Goal: Task Accomplishment & Management: Use online tool/utility

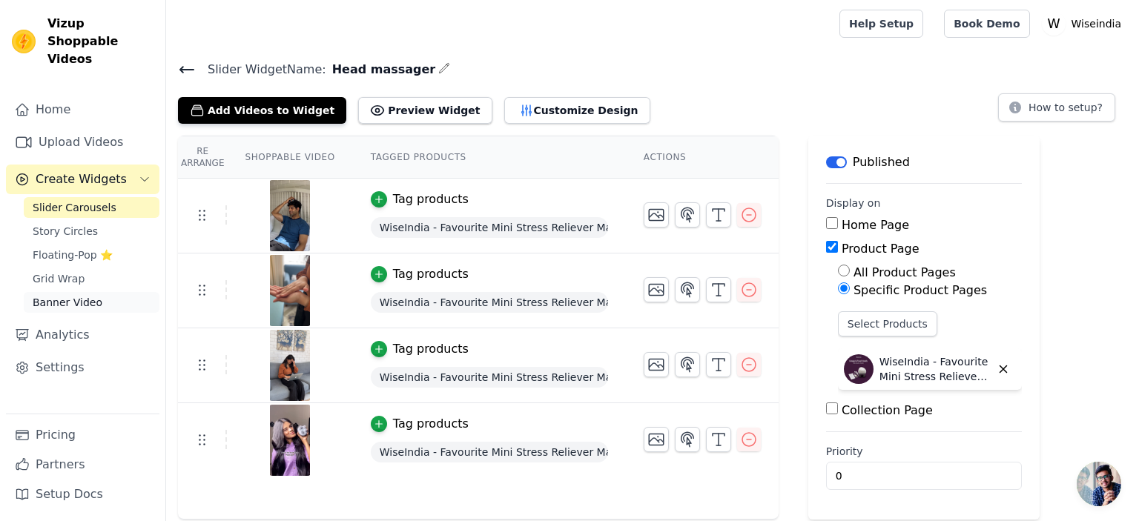
click at [81, 295] on span "Banner Video" at bounding box center [68, 302] width 70 height 15
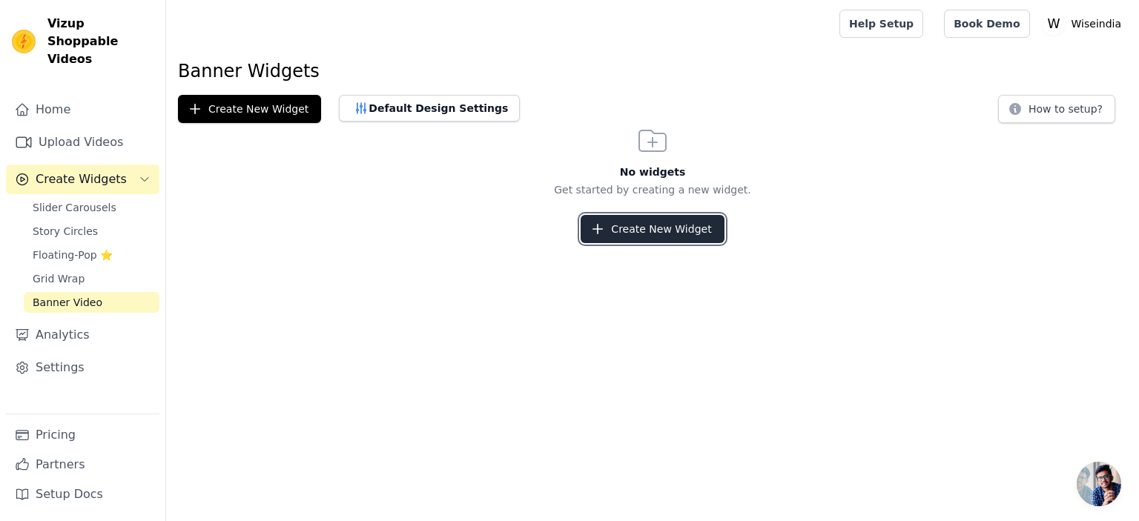
click at [612, 226] on button "Create New Widget" at bounding box center [652, 229] width 143 height 28
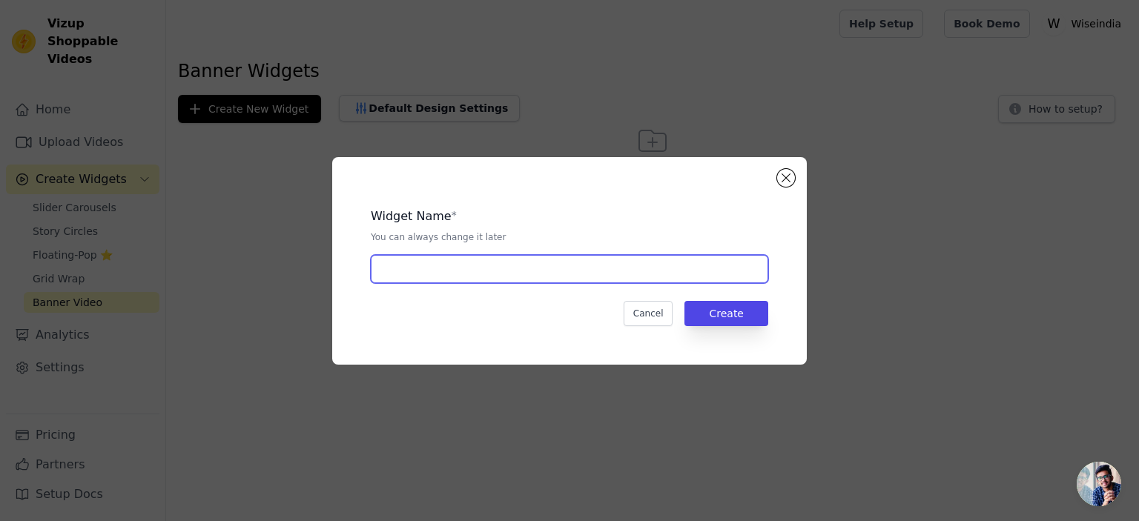
click at [536, 282] on input "text" at bounding box center [569, 269] width 397 height 28
type input "Head massager"
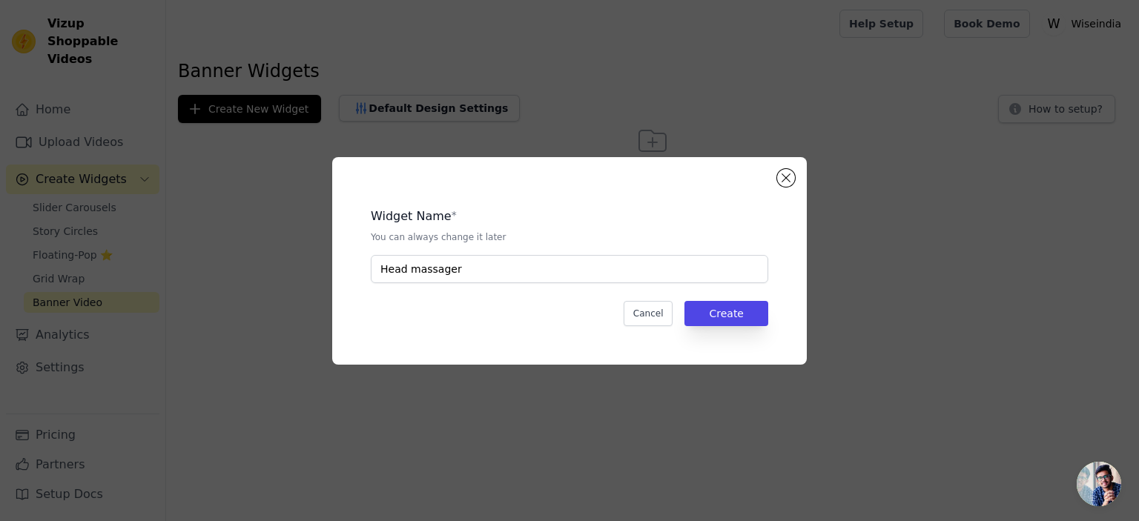
click at [334, 313] on div "Widget Name * You can always change it later Head massager Cancel Create" at bounding box center [569, 261] width 475 height 208
click at [789, 185] on button "Close modal" at bounding box center [786, 178] width 18 height 18
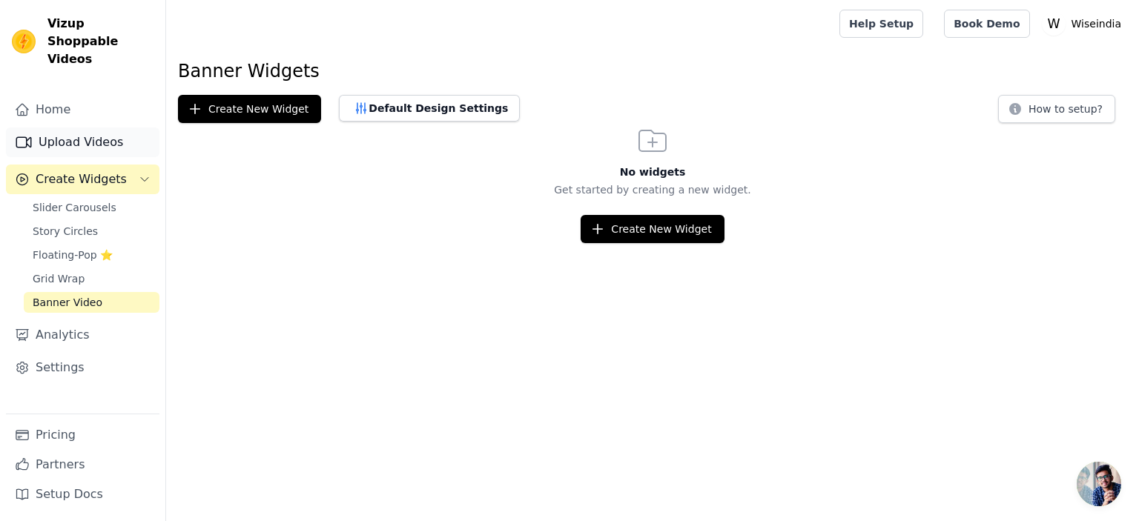
click at [98, 128] on link "Upload Videos" at bounding box center [82, 143] width 153 height 30
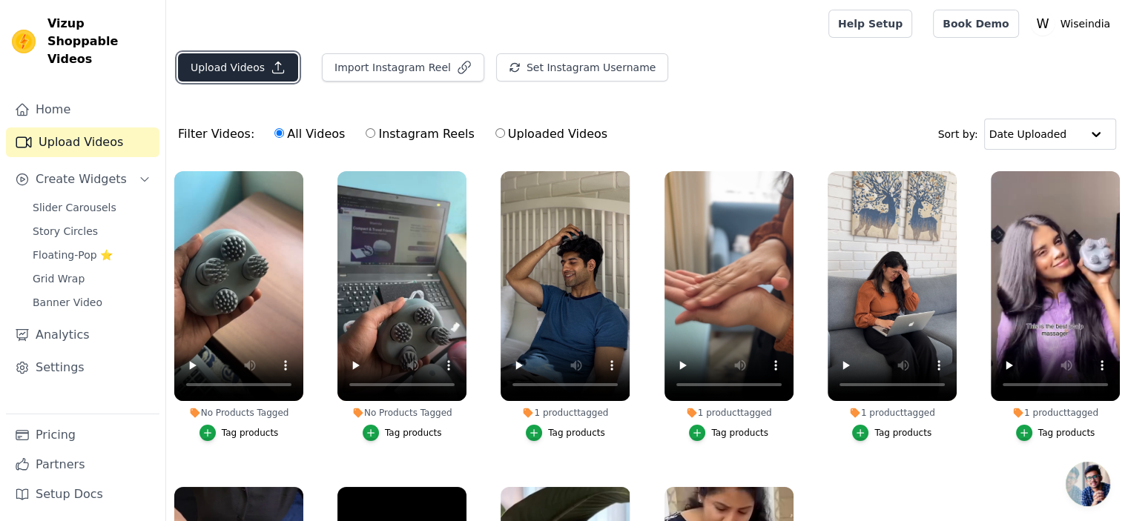
click at [237, 69] on button "Upload Videos" at bounding box center [238, 67] width 120 height 28
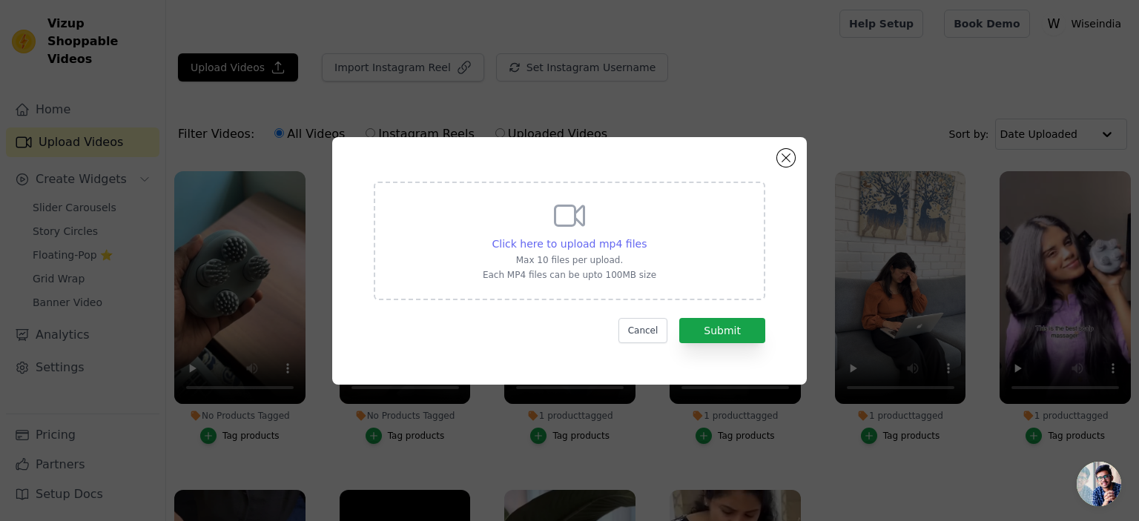
click at [599, 247] on span "Click here to upload mp4 files" at bounding box center [569, 244] width 155 height 12
click at [646, 237] on input "Click here to upload mp4 files Max 10 files per upload. Each MP4 files can be u…" at bounding box center [646, 236] width 1 height 1
type input "C:\fakepath\WhatsApp Video 2025-09-29 at 13.02.41_9749f4aa.mp4"
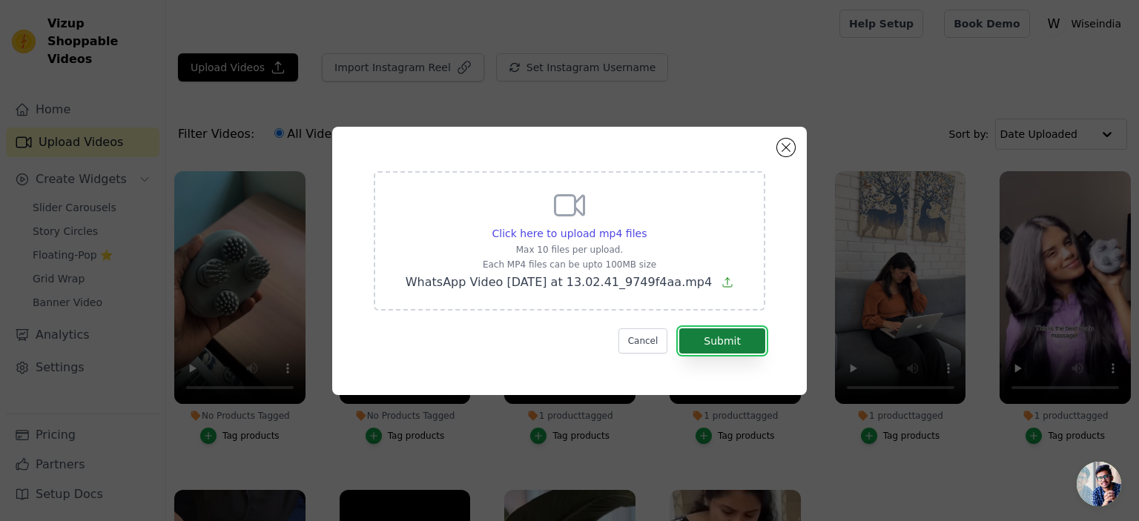
click at [736, 338] on button "Submit" at bounding box center [722, 340] width 86 height 25
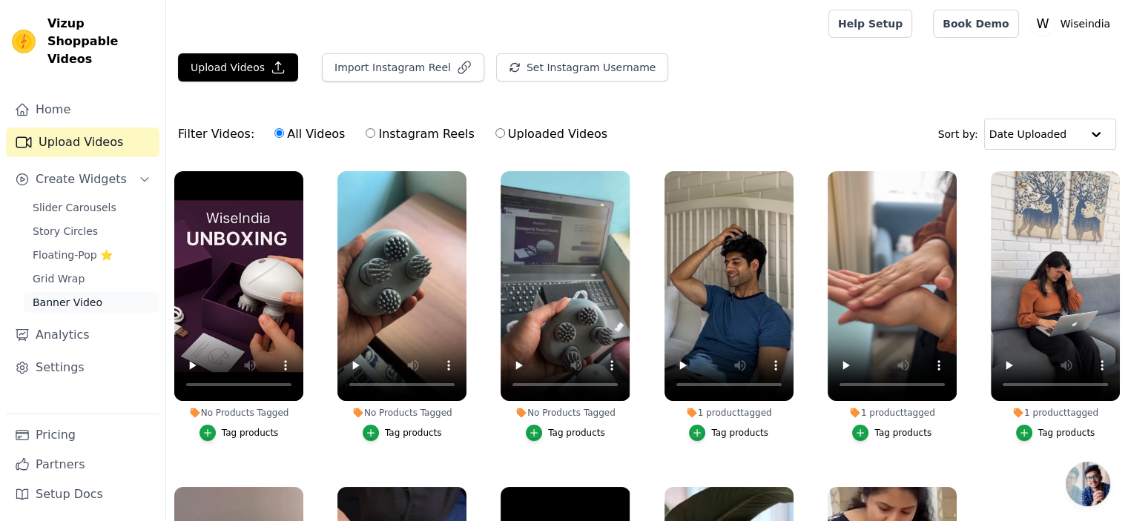
click at [81, 295] on span "Banner Video" at bounding box center [68, 302] width 70 height 15
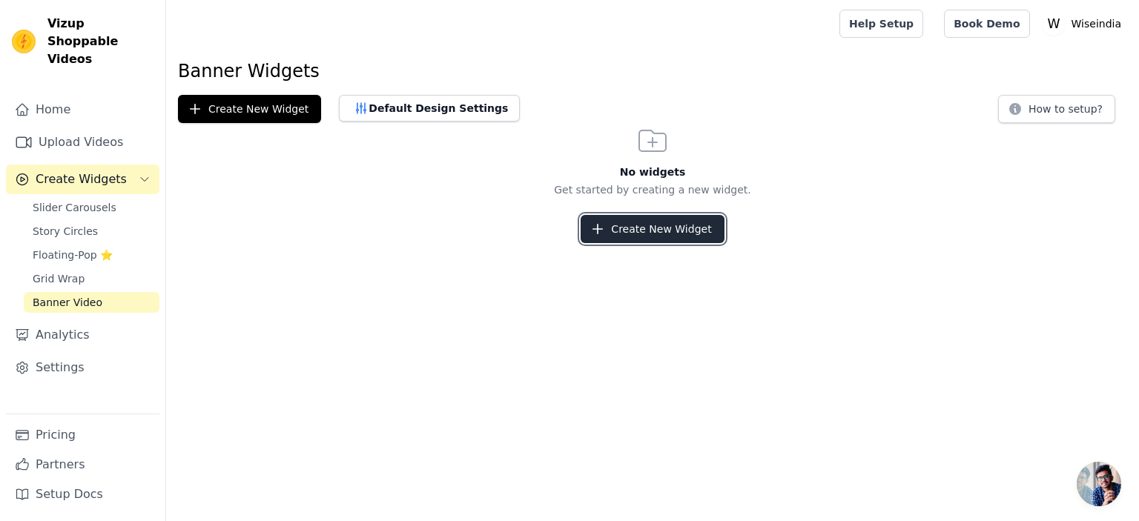
click at [607, 240] on button "Create New Widget" at bounding box center [652, 229] width 143 height 28
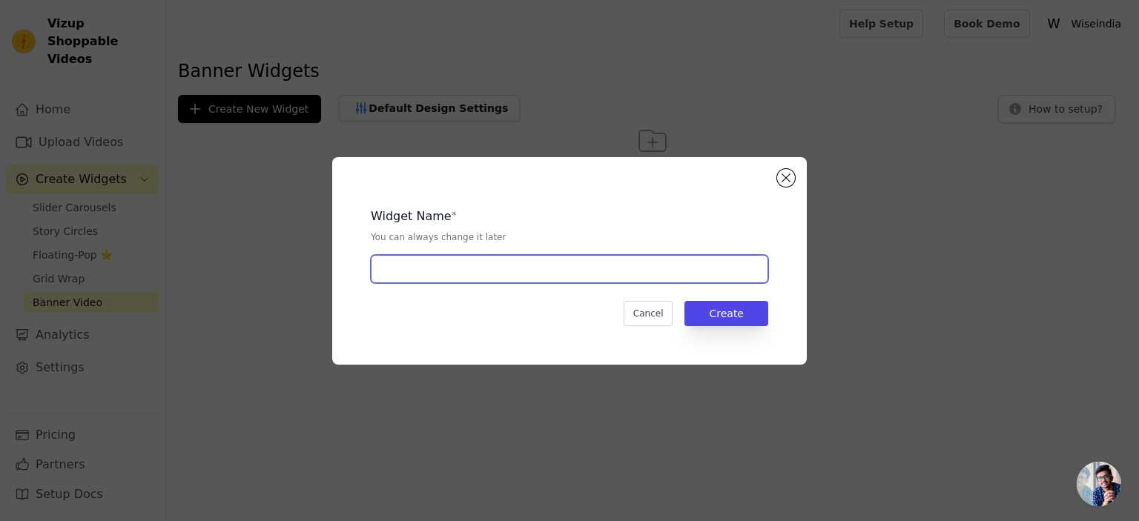
click at [528, 273] on input "text" at bounding box center [569, 269] width 397 height 28
type input "Head massager"
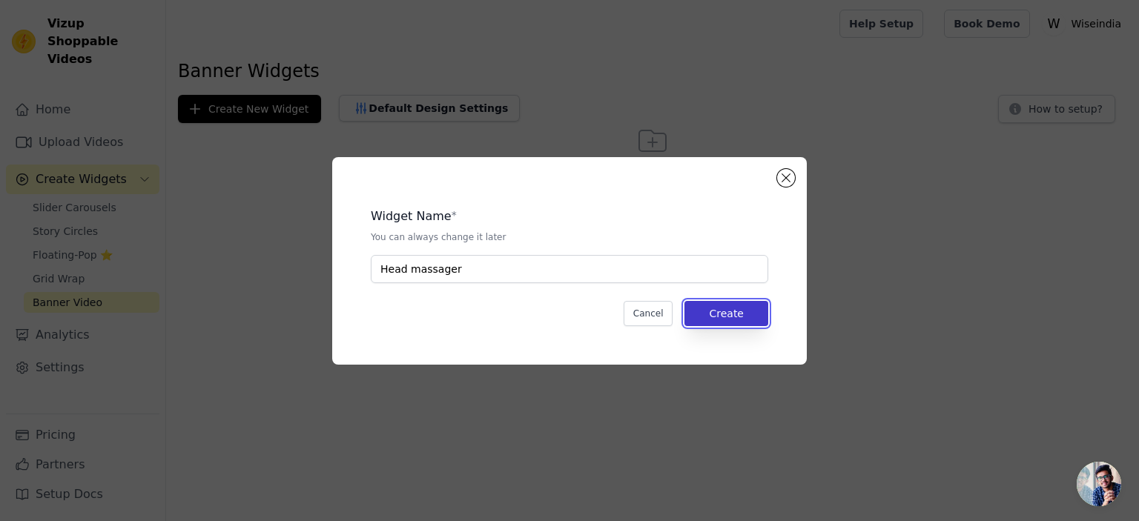
click at [730, 319] on button "Create" at bounding box center [726, 313] width 84 height 25
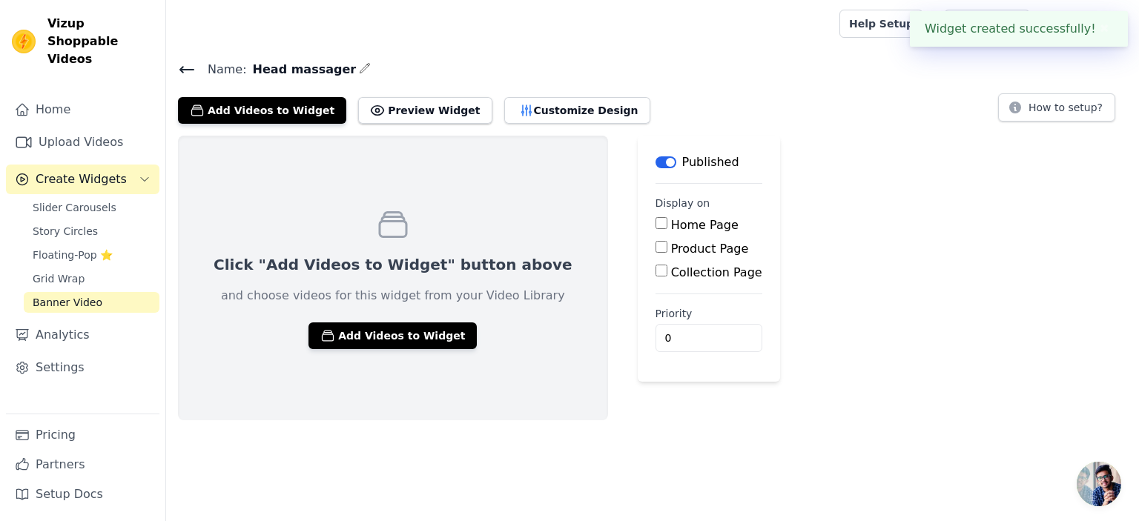
click at [655, 256] on div "Product Page" at bounding box center [708, 249] width 107 height 18
click at [671, 250] on label "Product Page" at bounding box center [710, 249] width 78 height 14
click at [655, 250] on input "Product Page" at bounding box center [661, 247] width 12 height 12
checkbox input "true"
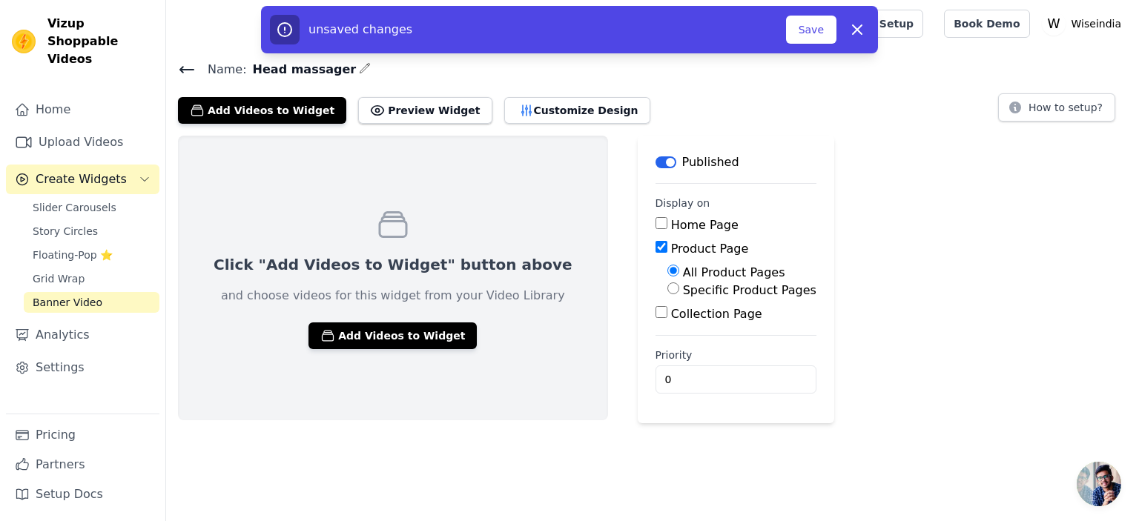
click at [683, 297] on label "Specific Product Pages" at bounding box center [749, 290] width 133 height 14
click at [667, 294] on input "Specific Product Pages" at bounding box center [673, 289] width 12 height 12
radio input "true"
click at [667, 320] on button "Select Products" at bounding box center [716, 323] width 99 height 25
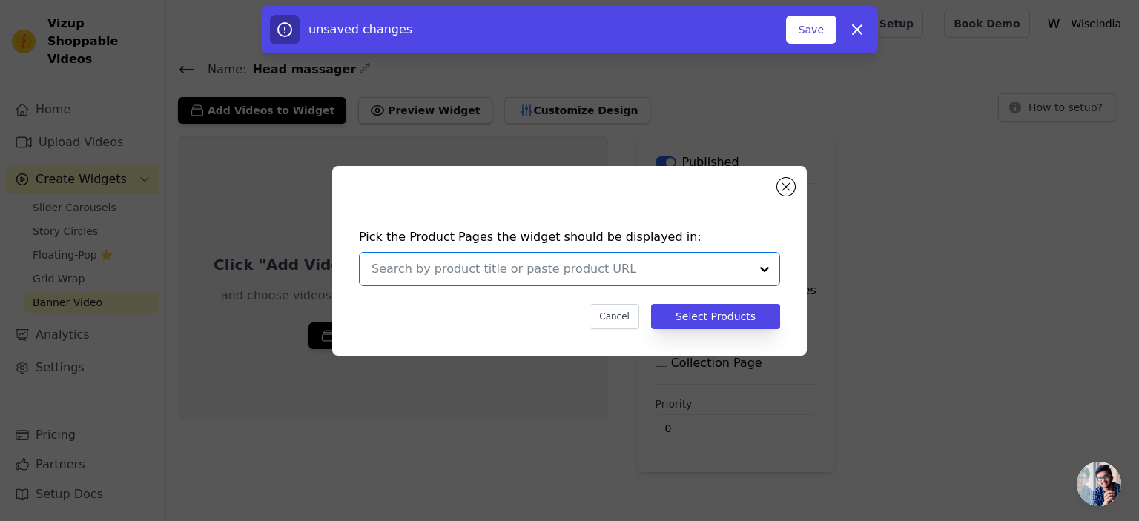
click at [630, 271] on input "text" at bounding box center [560, 269] width 378 height 18
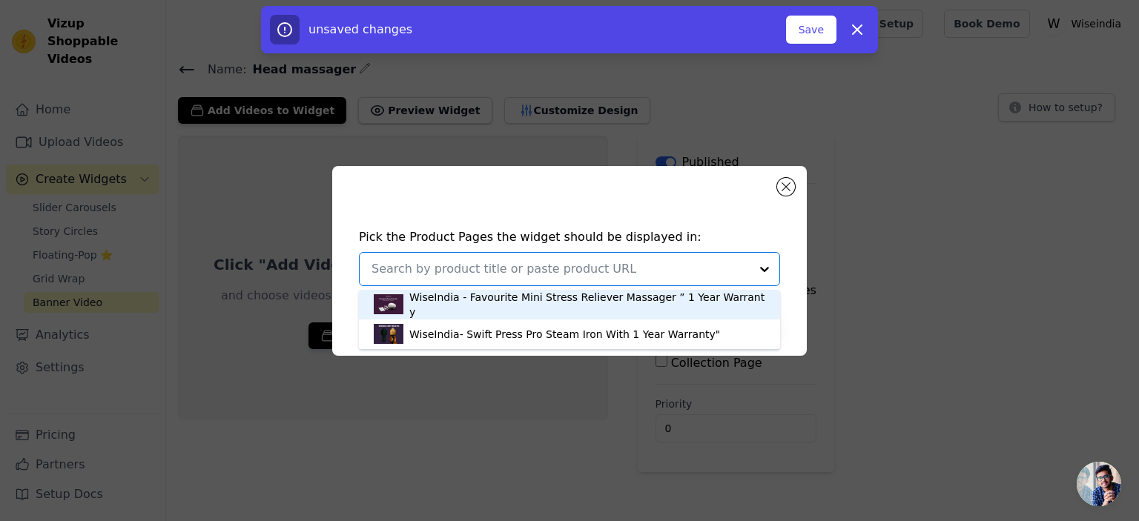
click at [584, 307] on div "WiseIndia - Favourite Mini Stress Reliever Massager ” 1 Year Warranty" at bounding box center [587, 305] width 356 height 30
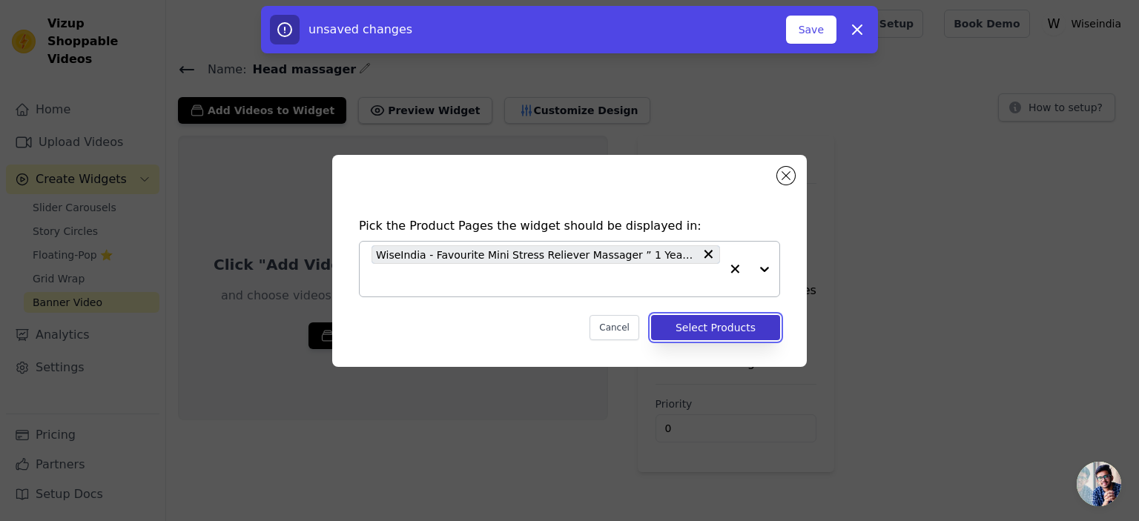
click at [698, 326] on button "Select Products" at bounding box center [715, 327] width 129 height 25
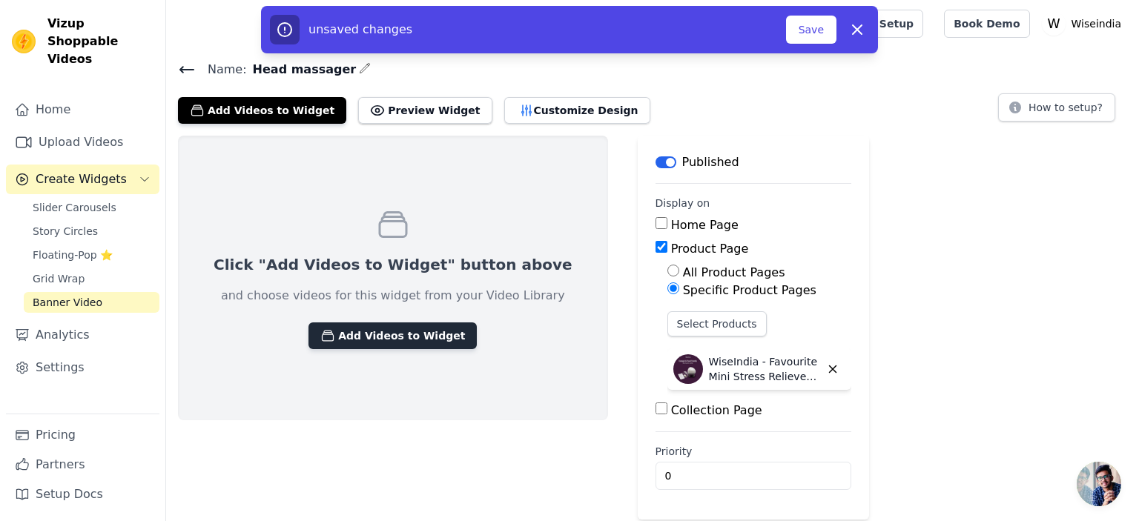
click at [400, 331] on button "Add Videos to Widget" at bounding box center [392, 336] width 168 height 27
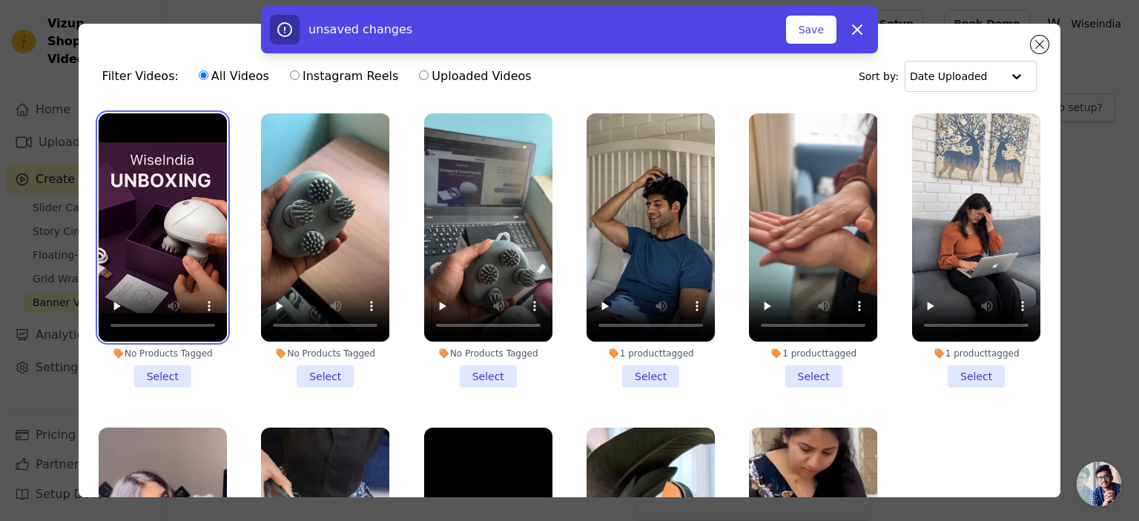
click at [211, 226] on video at bounding box center [163, 227] width 128 height 228
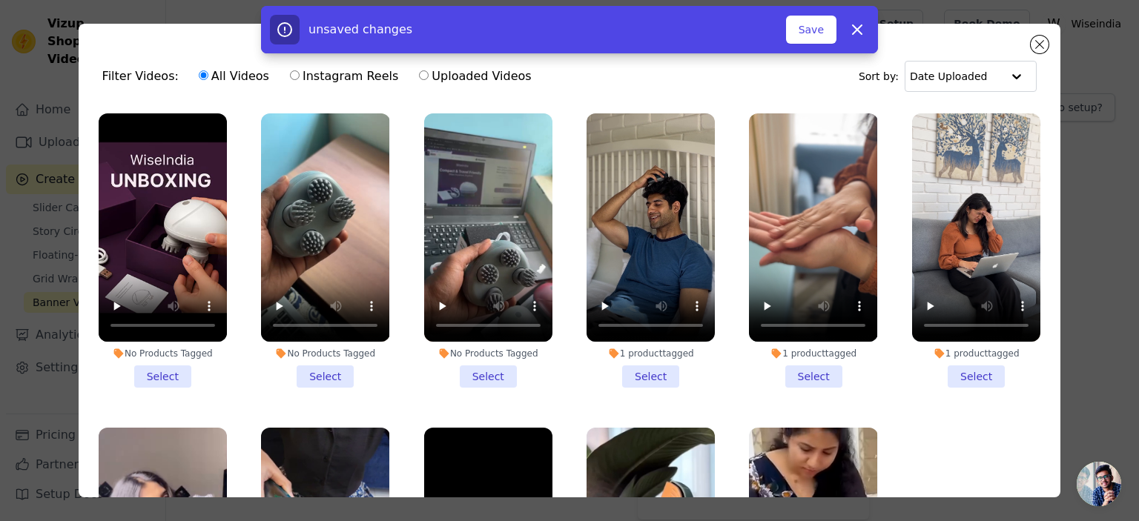
click at [160, 374] on li "No Products Tagged Select" at bounding box center [163, 250] width 128 height 274
click at [0, 0] on input "No Products Tagged Select" at bounding box center [0, 0] width 0 height 0
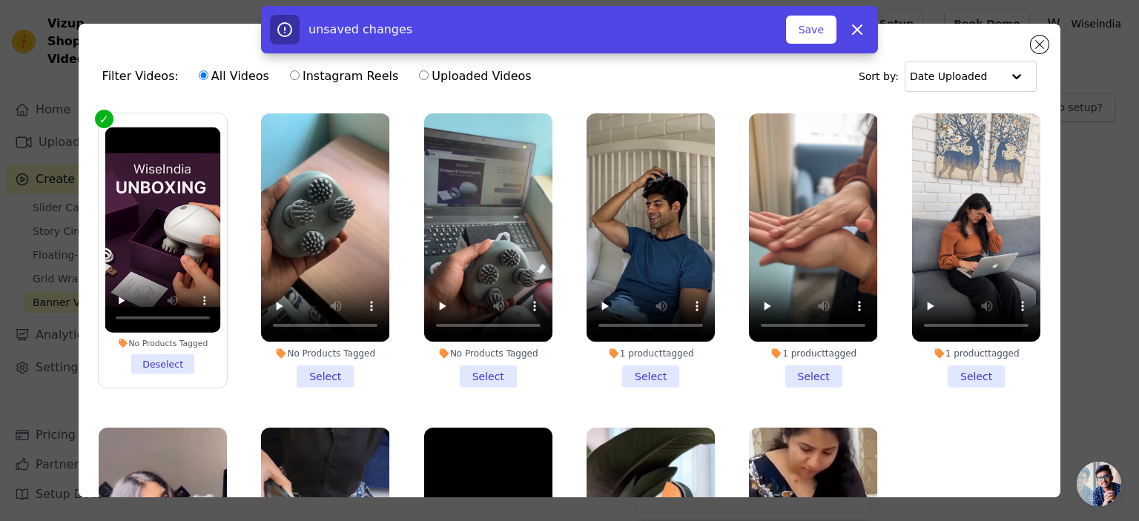
click at [819, 53] on div "1 videos selected Add To Widget Dismiss" at bounding box center [569, 32] width 1139 height 53
click at [813, 29] on button "Save" at bounding box center [811, 30] width 50 height 28
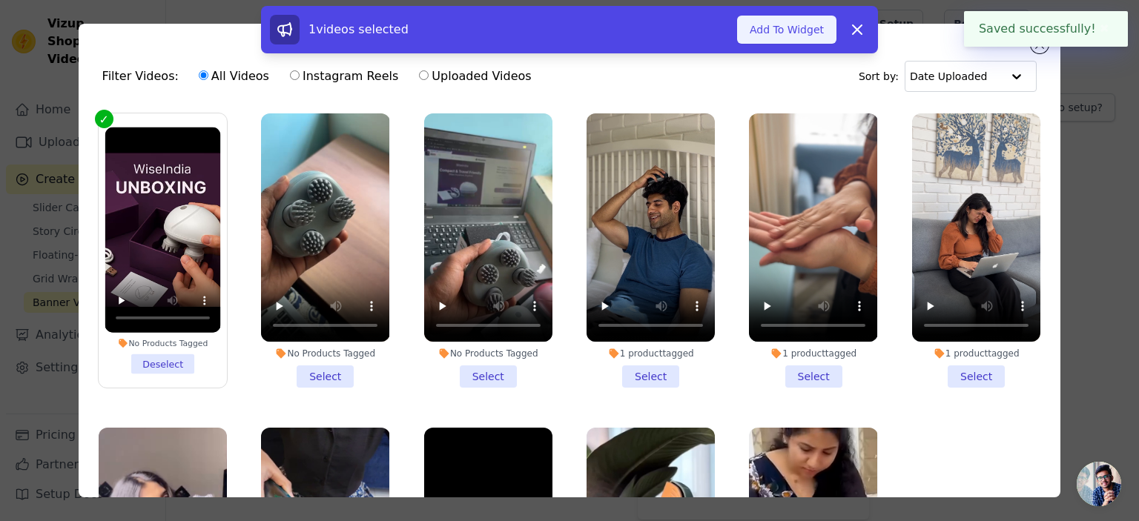
click at [806, 32] on button "Add To Widget" at bounding box center [786, 30] width 99 height 28
